Goal: Find specific fact: Find specific fact

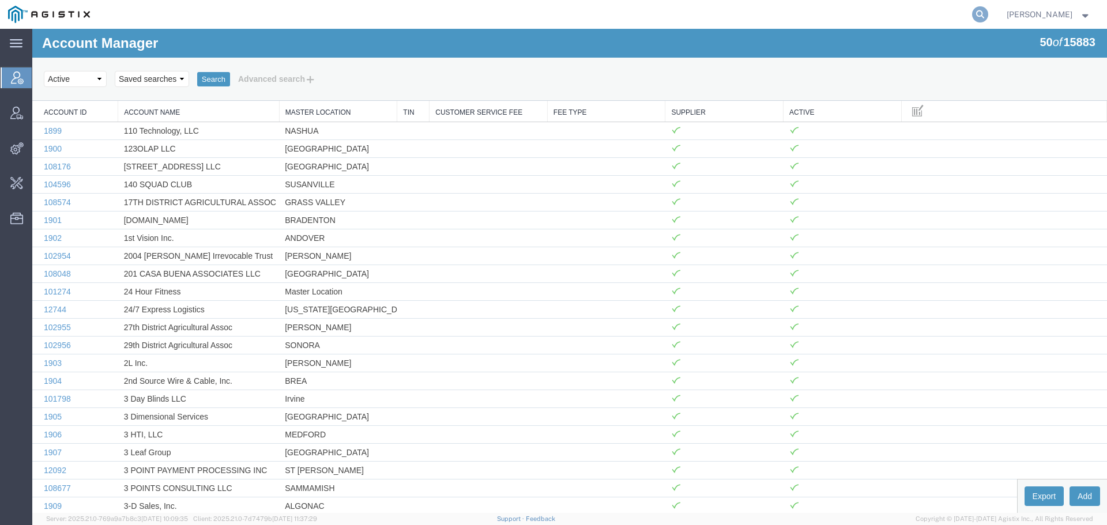
click at [988, 12] on icon at bounding box center [980, 14] width 16 height 16
type input "symend"
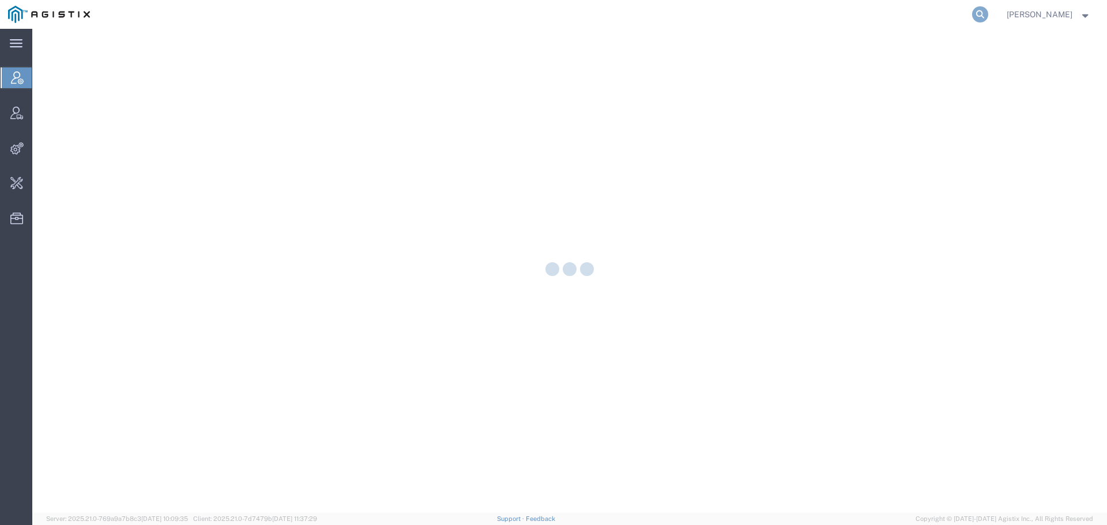
click at [988, 16] on icon at bounding box center [980, 14] width 16 height 16
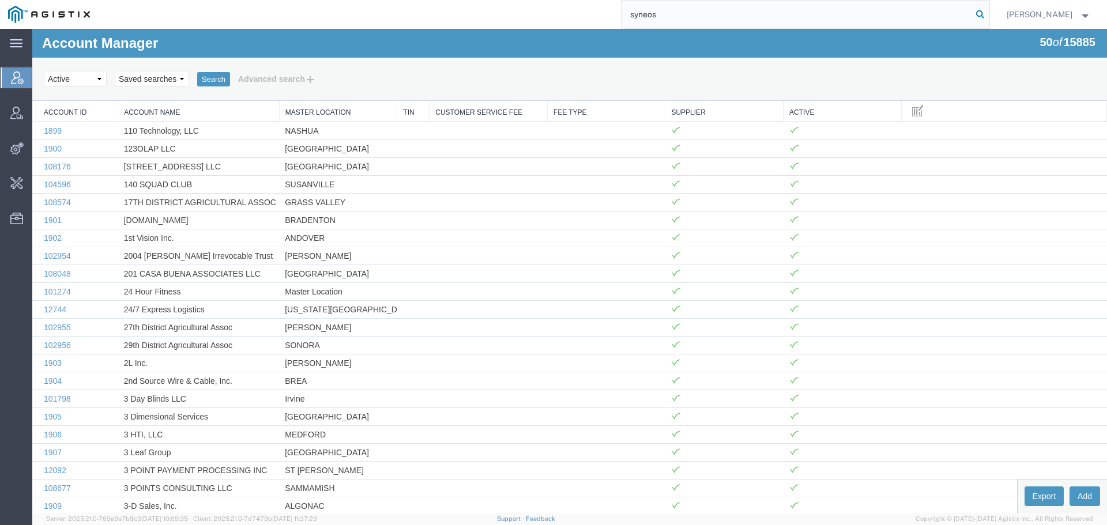
type input "syneos"
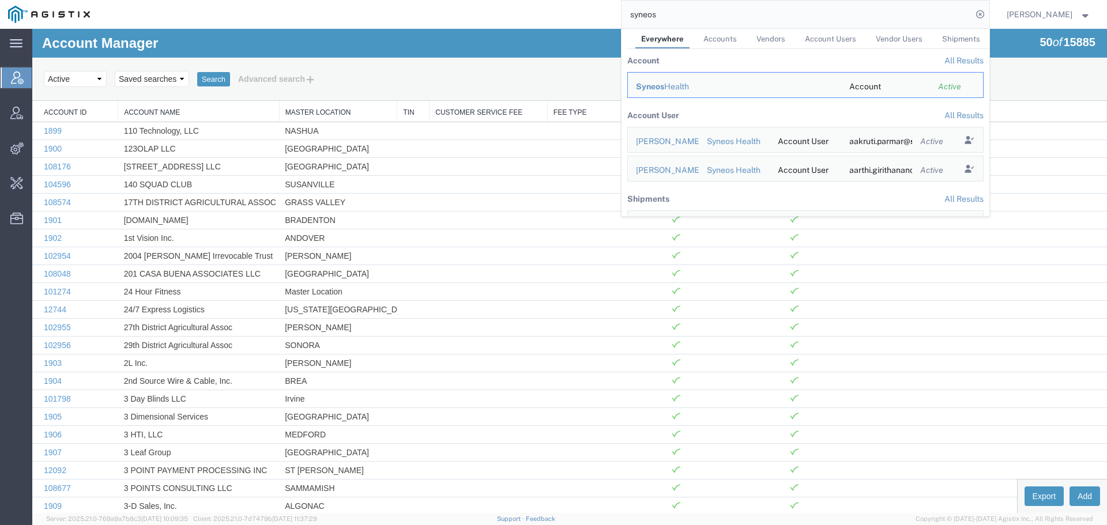
click at [683, 84] on div "Syneos Health" at bounding box center [734, 87] width 197 height 12
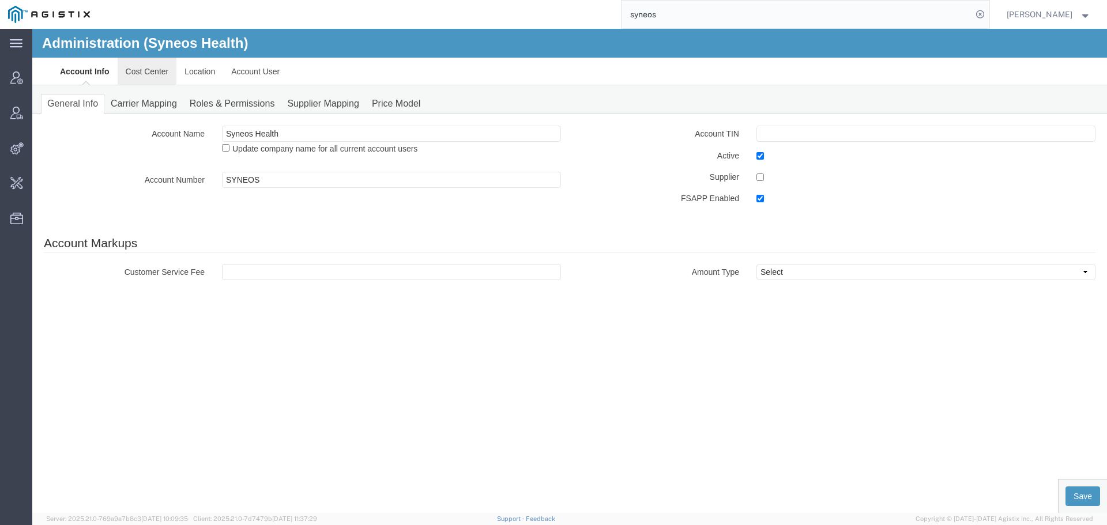
click at [150, 73] on link "Cost Center" at bounding box center [147, 72] width 59 height 28
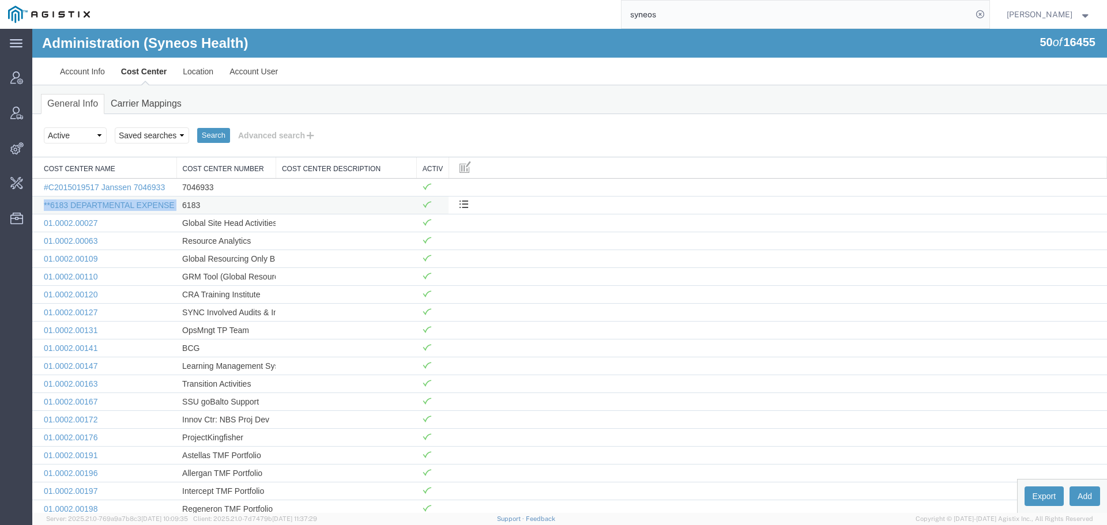
drag, startPoint x: 178, startPoint y: 206, endPoint x: 228, endPoint y: 211, distance: 49.8
click at [44, 207] on tr "**6183 DEPARTMENTAL EXPENSE 6183 Activate/Deactivate Edit" at bounding box center [569, 205] width 1074 height 18
drag, startPoint x: 228, startPoint y: 206, endPoint x: 181, endPoint y: 206, distance: 46.7
click at [181, 206] on td "6183" at bounding box center [225, 205] width 99 height 18
copy td "6183"
